Goal: Navigation & Orientation: Find specific page/section

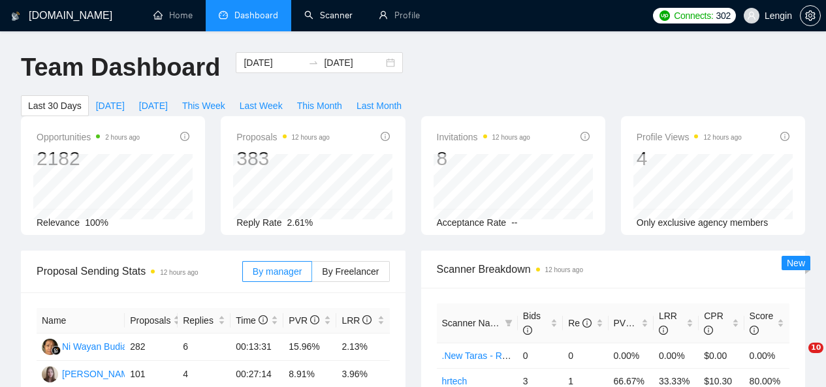
click at [322, 10] on link "Scanner" at bounding box center [328, 15] width 48 height 11
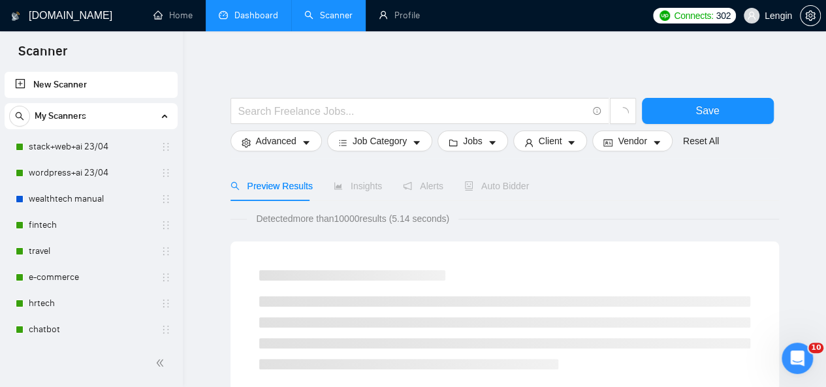
click at [257, 15] on link "Dashboard" at bounding box center [248, 15] width 59 height 11
